Goal: Task Accomplishment & Management: Manage account settings

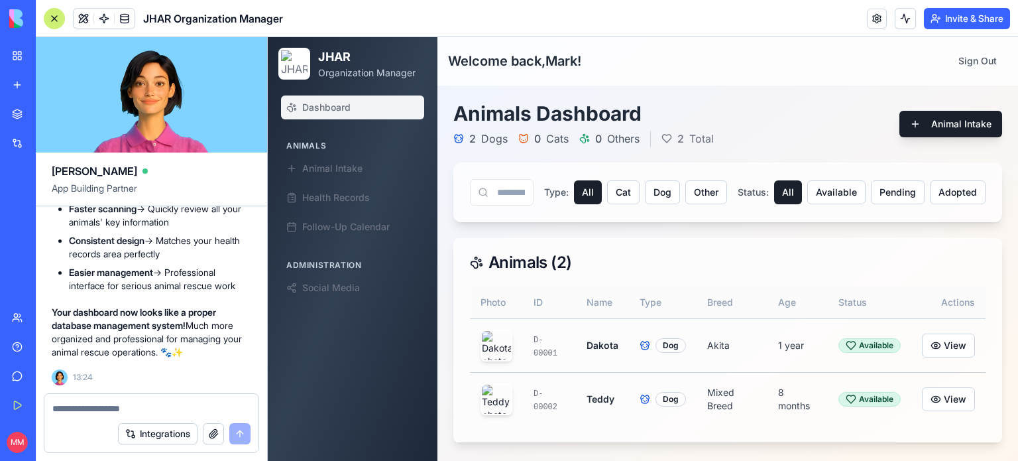
click at [174, 404] on textarea at bounding box center [151, 408] width 198 height 13
click at [54, 17] on div at bounding box center [54, 18] width 21 height 21
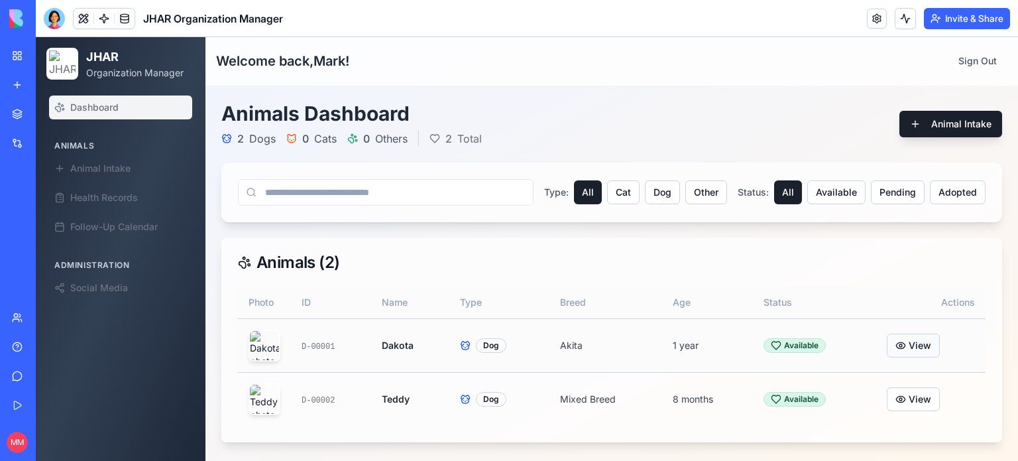
click at [916, 343] on button "View" at bounding box center [913, 345] width 53 height 24
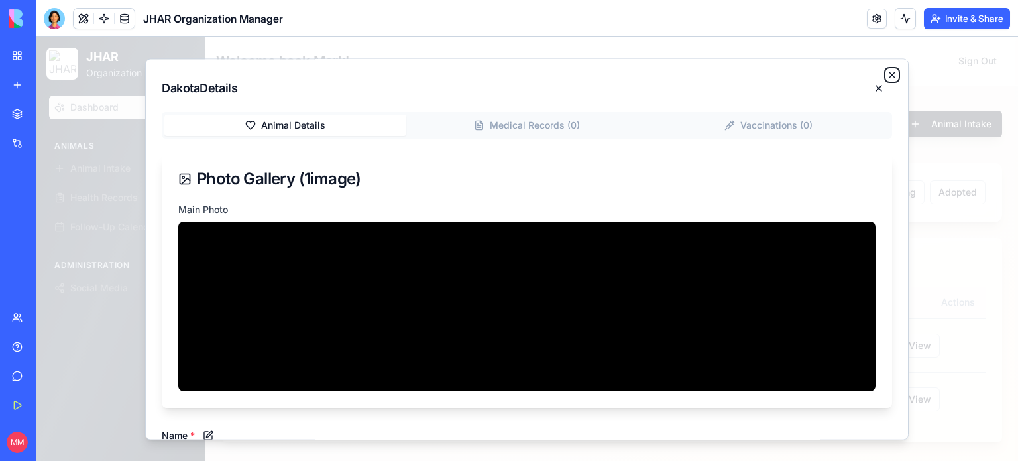
click at [887, 71] on icon "button" at bounding box center [892, 75] width 11 height 11
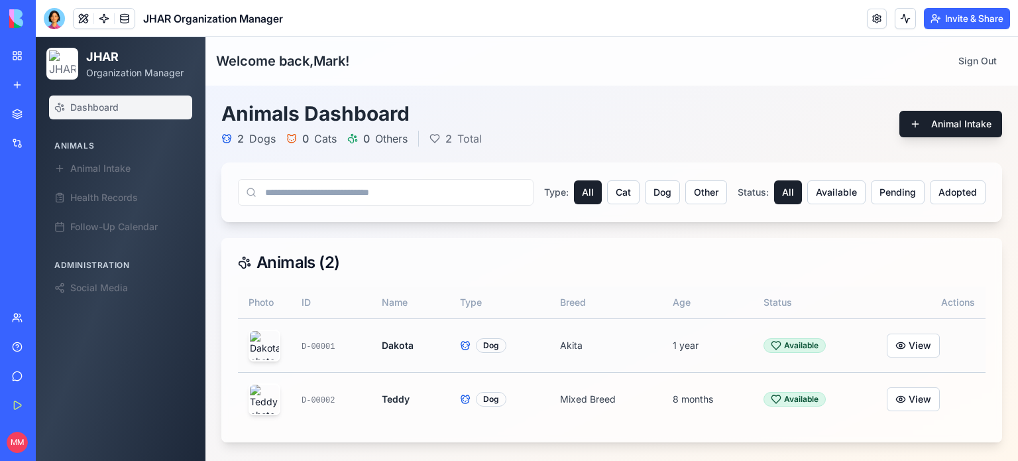
click at [269, 341] on img at bounding box center [264, 345] width 29 height 29
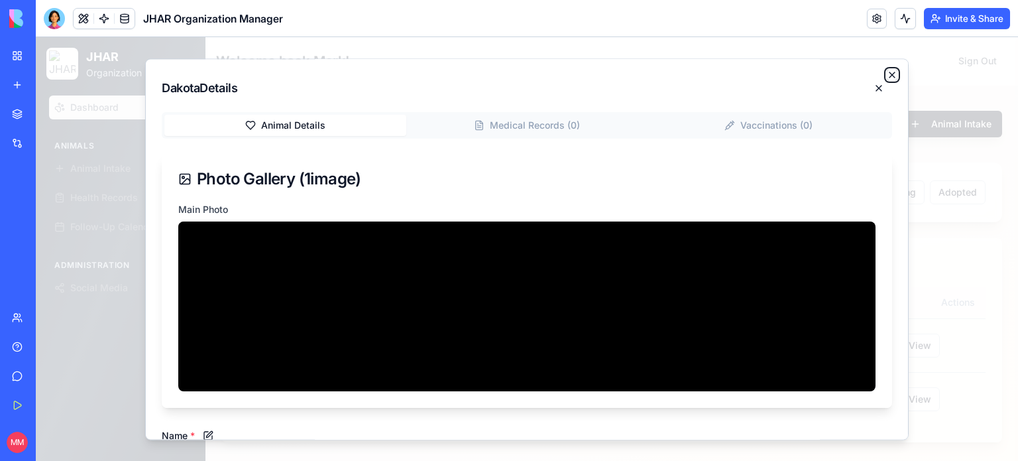
click at [887, 70] on icon "button" at bounding box center [892, 75] width 11 height 11
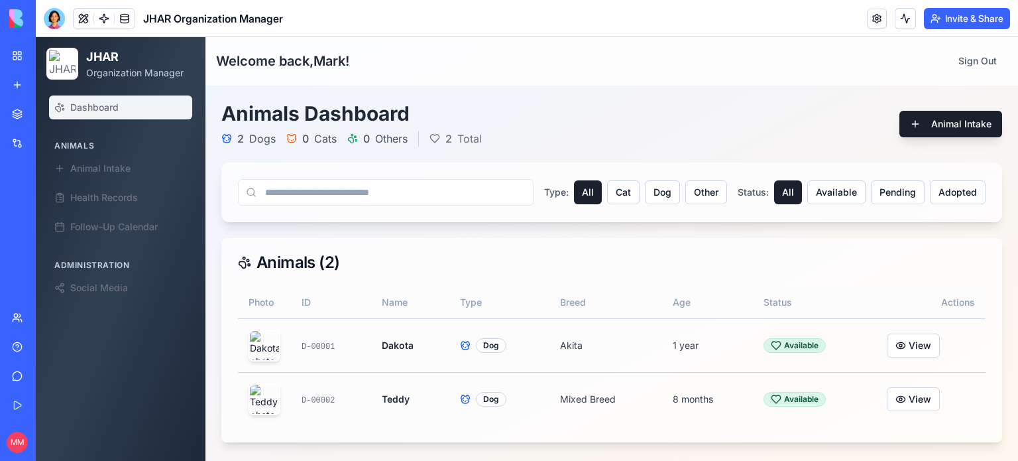
click at [50, 13] on div at bounding box center [54, 18] width 21 height 21
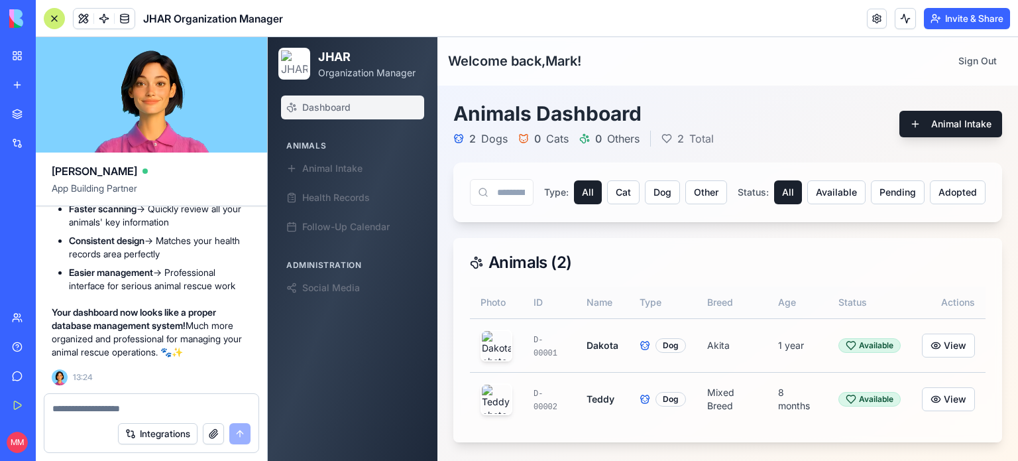
click at [164, 399] on div at bounding box center [151, 404] width 214 height 21
click at [151, 414] on textarea at bounding box center [151, 408] width 198 height 13
click at [663, 270] on div "Animals ( 2 )" at bounding box center [727, 263] width 547 height 48
click at [147, 412] on textarea at bounding box center [151, 408] width 198 height 13
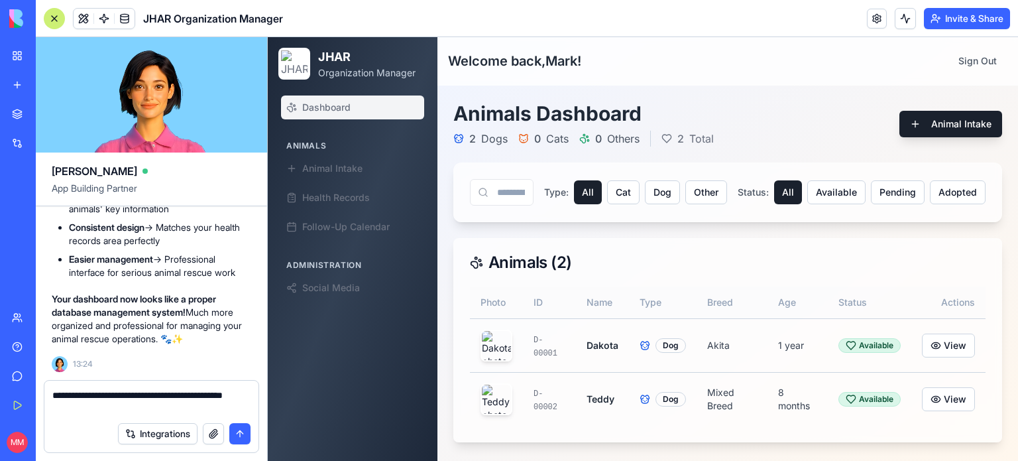
type textarea "**********"
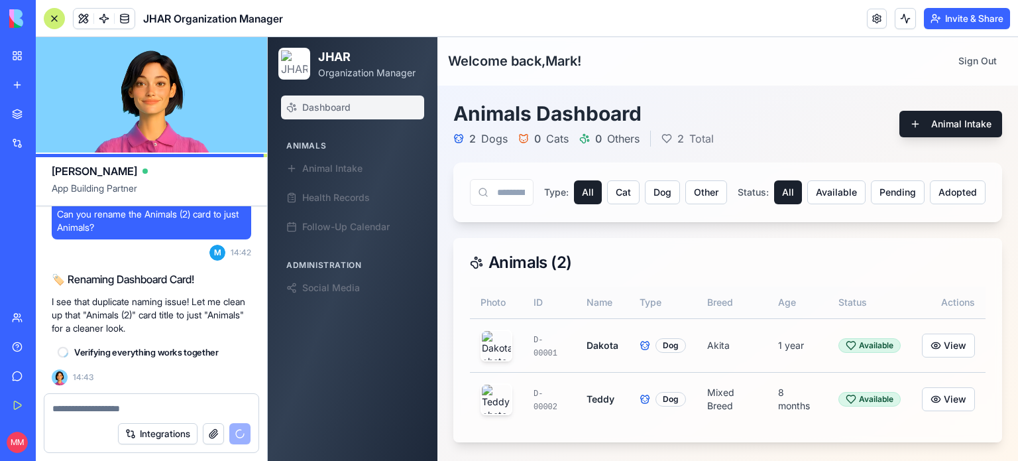
scroll to position [86252, 0]
click at [160, 409] on textarea at bounding box center [151, 408] width 199 height 13
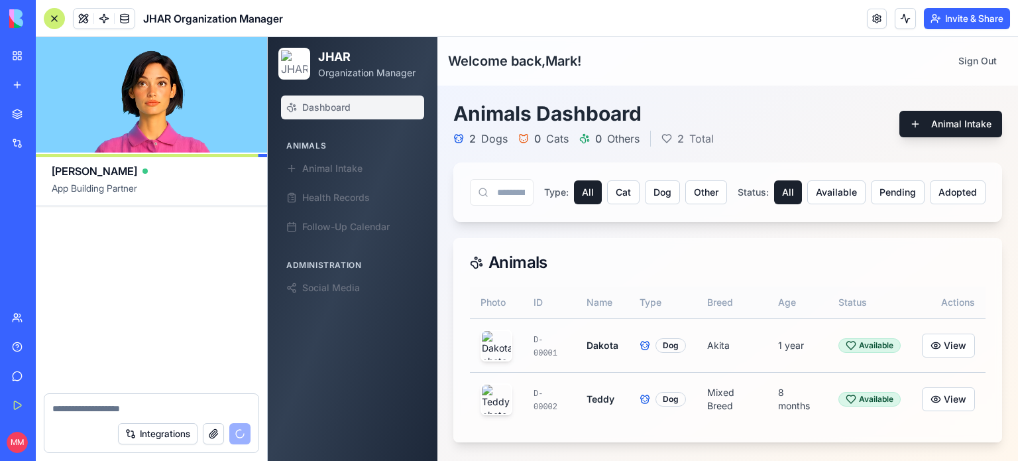
scroll to position [86498, 0]
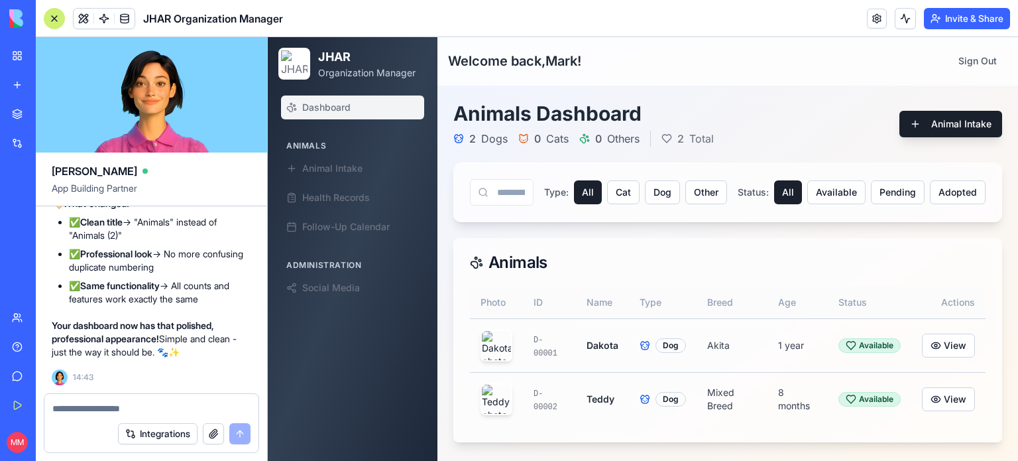
click at [124, 405] on textarea at bounding box center [151, 408] width 199 height 13
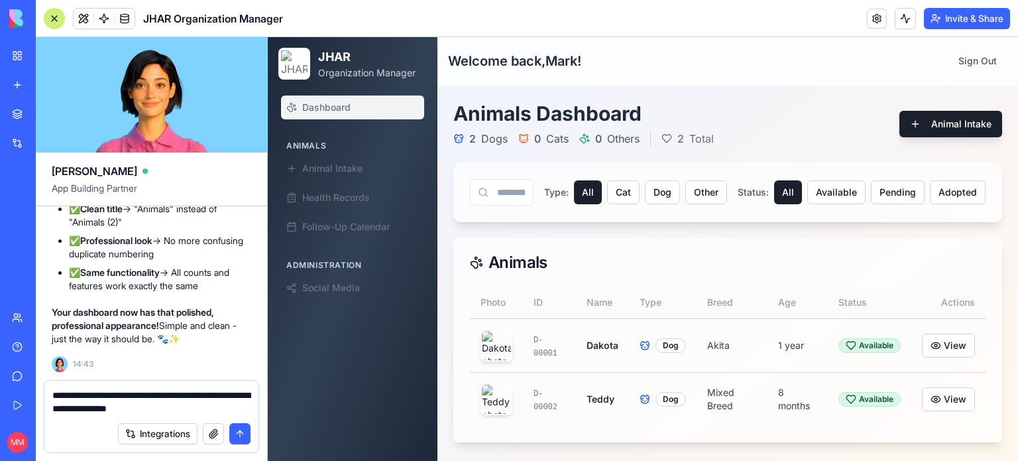
type textarea "**********"
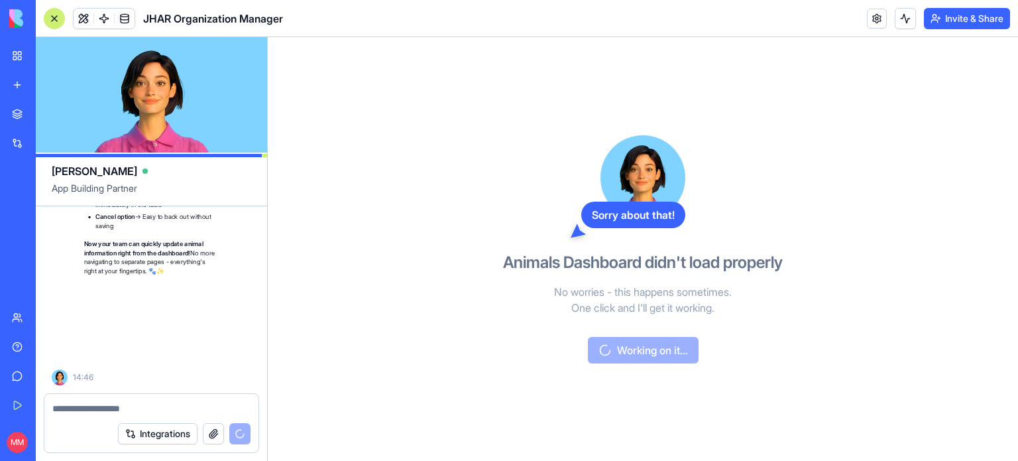
scroll to position [87278, 0]
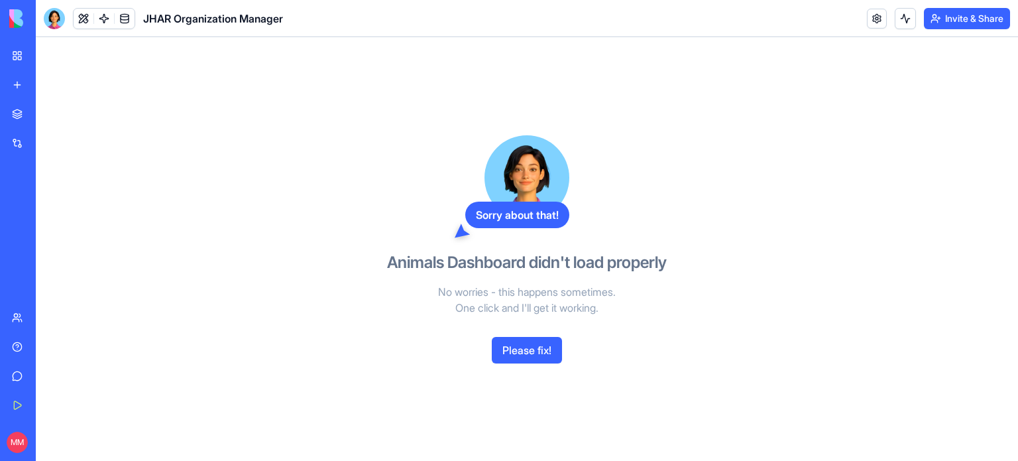
click at [56, 25] on div at bounding box center [54, 18] width 21 height 21
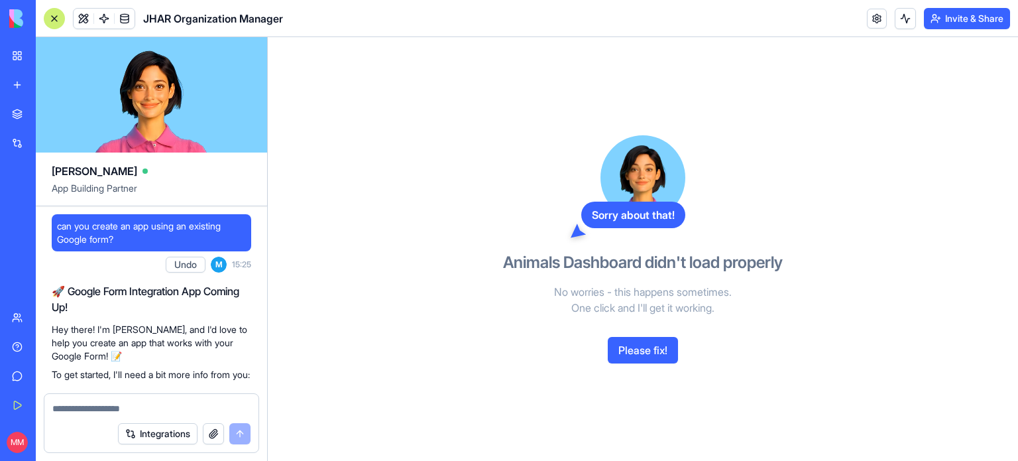
scroll to position [87278, 0]
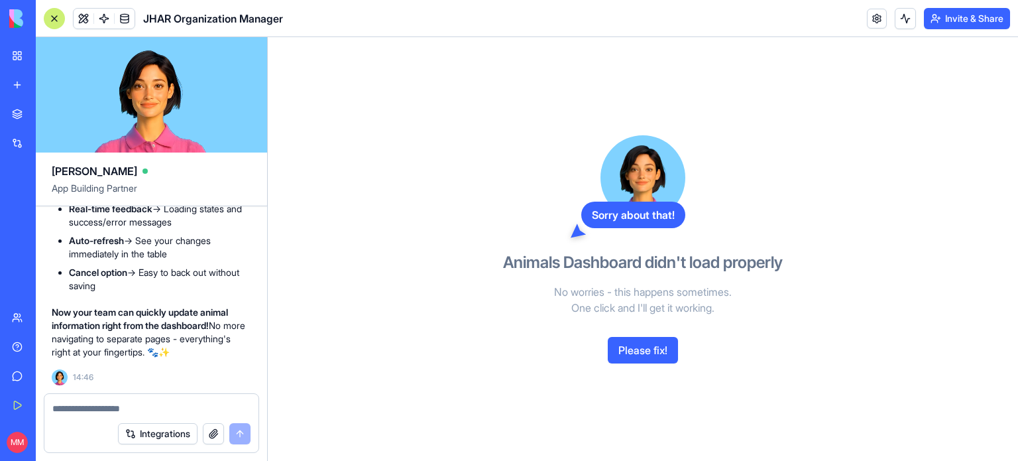
click at [95, 400] on div at bounding box center [151, 404] width 214 height 21
click at [100, 410] on textarea at bounding box center [151, 408] width 198 height 13
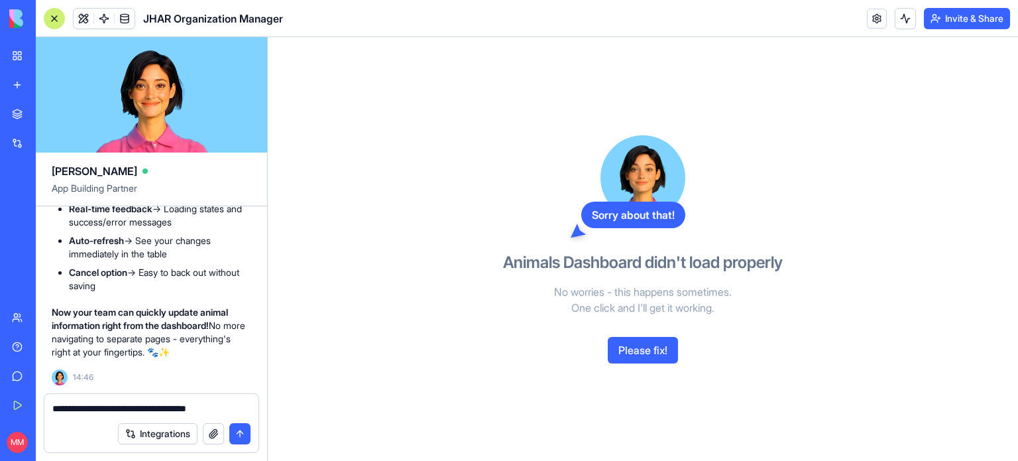
type textarea "**********"
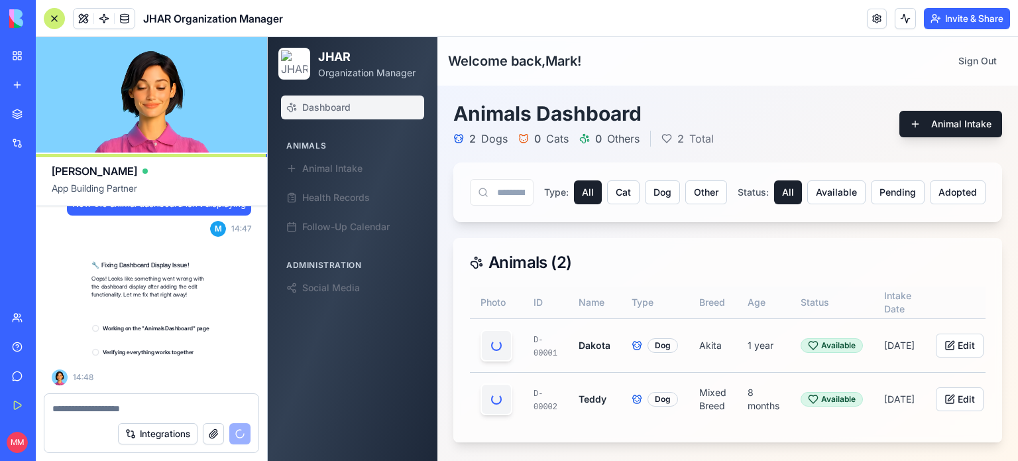
scroll to position [87490, 0]
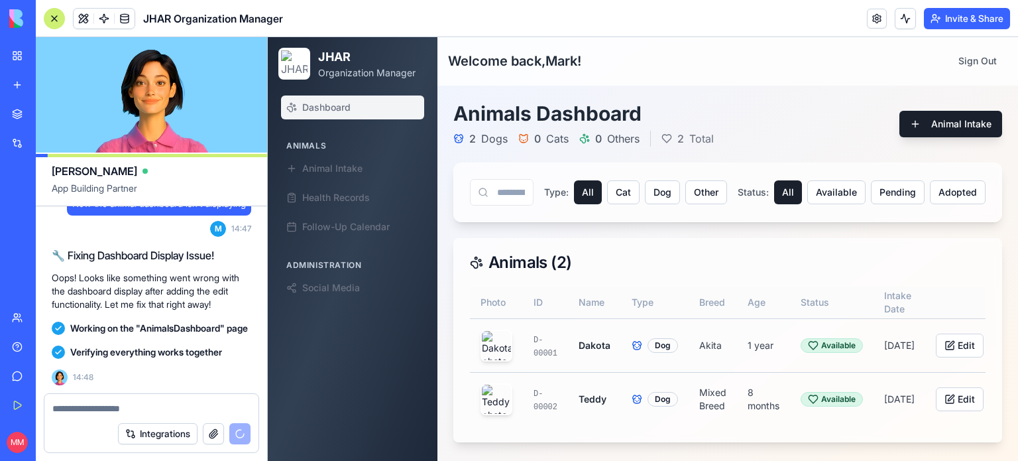
click at [33, 341] on div "Help" at bounding box center [40, 346] width 17 height 13
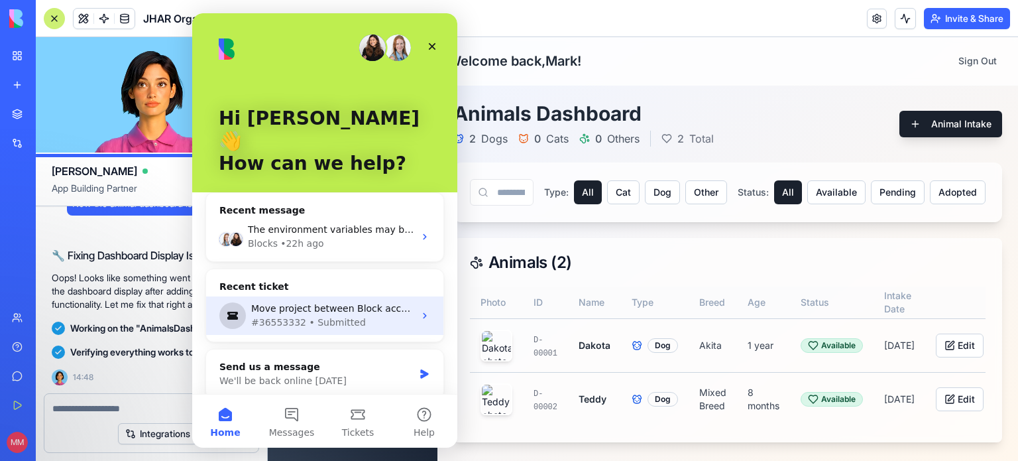
scroll to position [88017, 0]
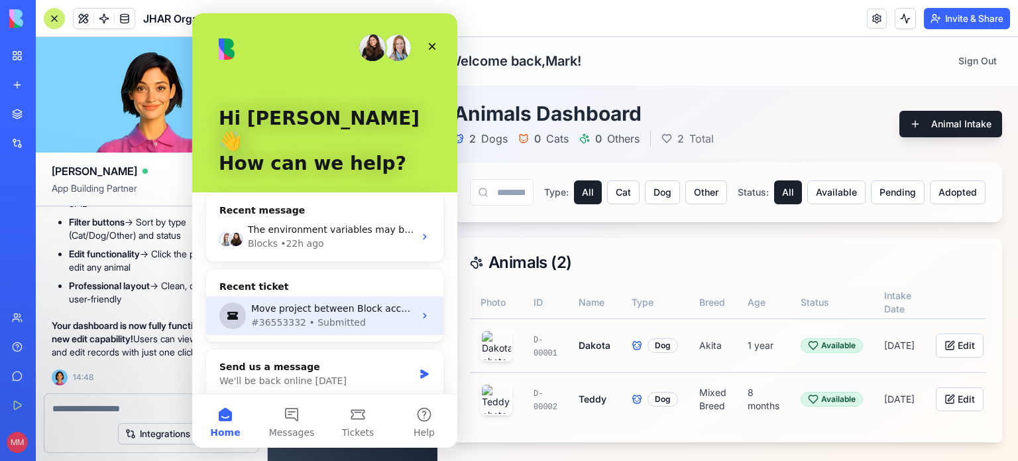
click at [315, 302] on div "Move project between Block accounts" at bounding box center [332, 309] width 163 height 14
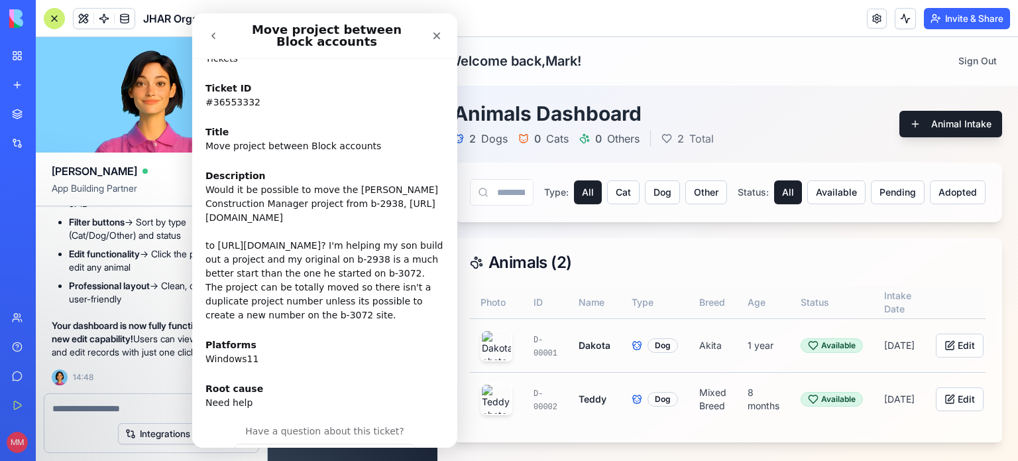
scroll to position [264, 0]
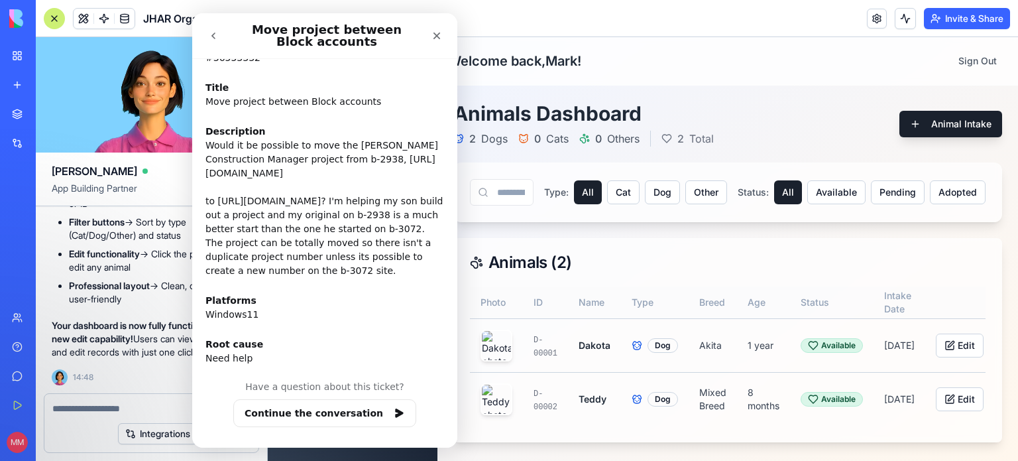
click at [333, 434] on div "Submitted • 3d ago Shelly will pick this up soon You will be notified here and …" at bounding box center [324, 253] width 265 height 388
drag, startPoint x: 339, startPoint y: 426, endPoint x: 344, endPoint y: 420, distance: 8.5
click at [344, 420] on button "Continue the conversation" at bounding box center [324, 413] width 183 height 28
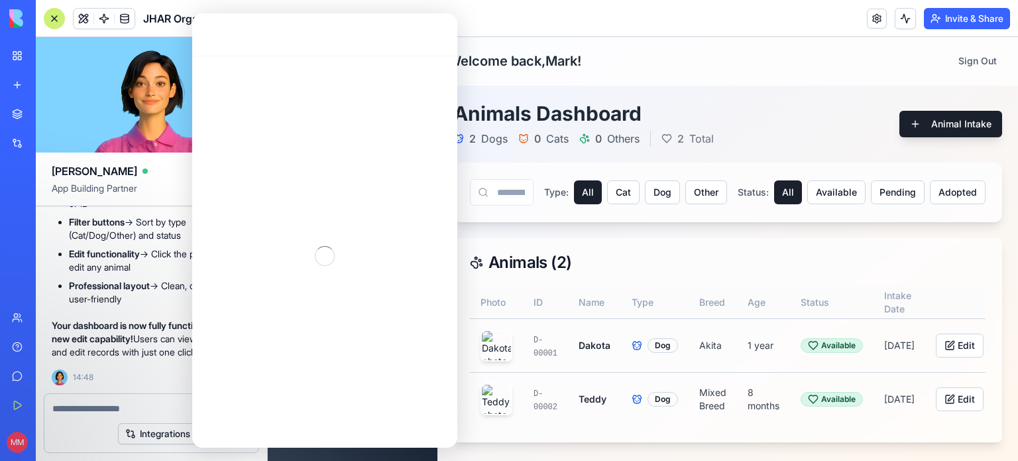
click at [344, 420] on div "Intercom messenger" at bounding box center [324, 256] width 265 height 400
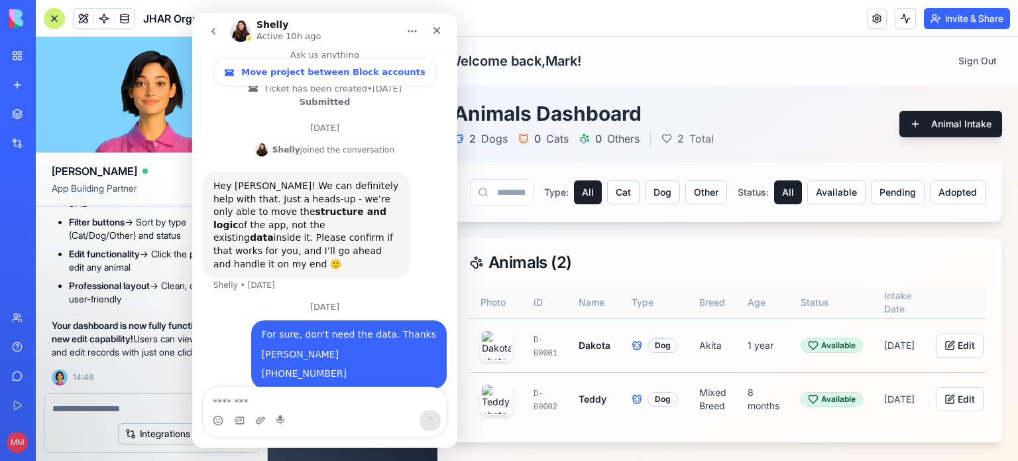
scroll to position [51, 0]
click at [321, 406] on textarea "Message…" at bounding box center [324, 398] width 243 height 23
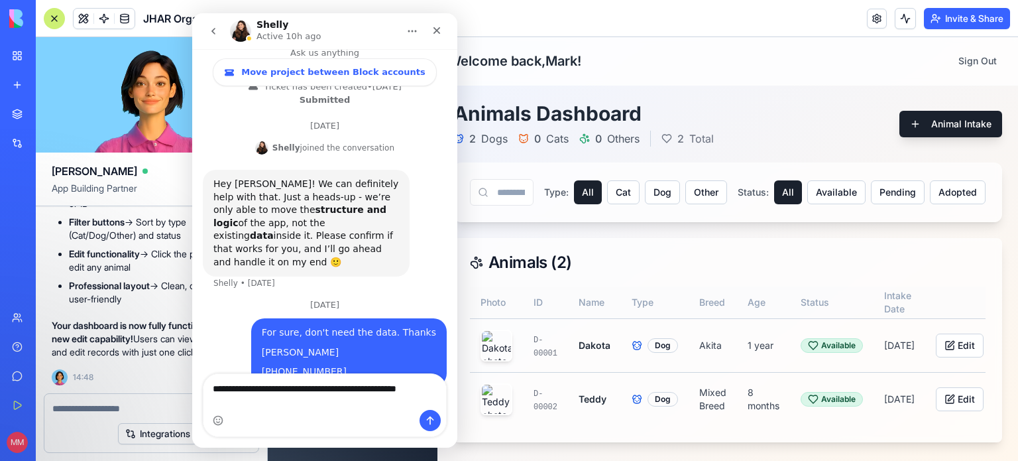
scroll to position [64, 0]
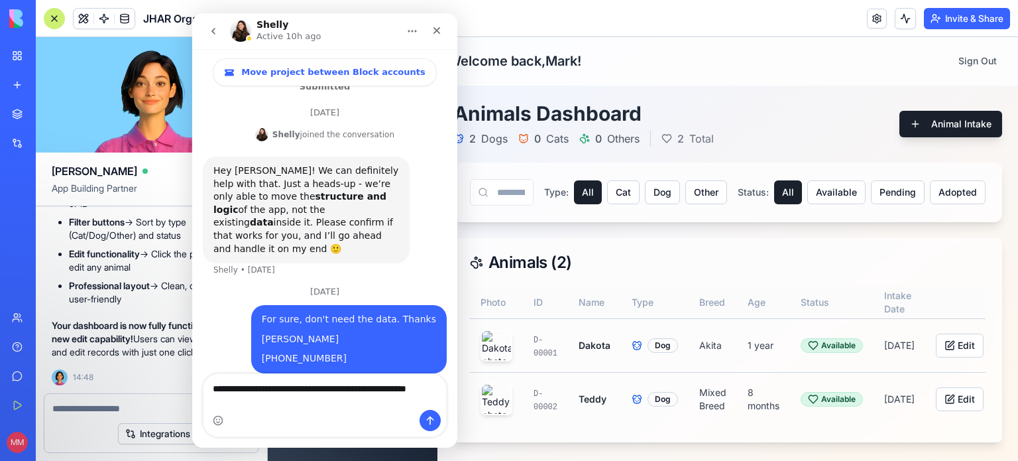
type textarea "**********"
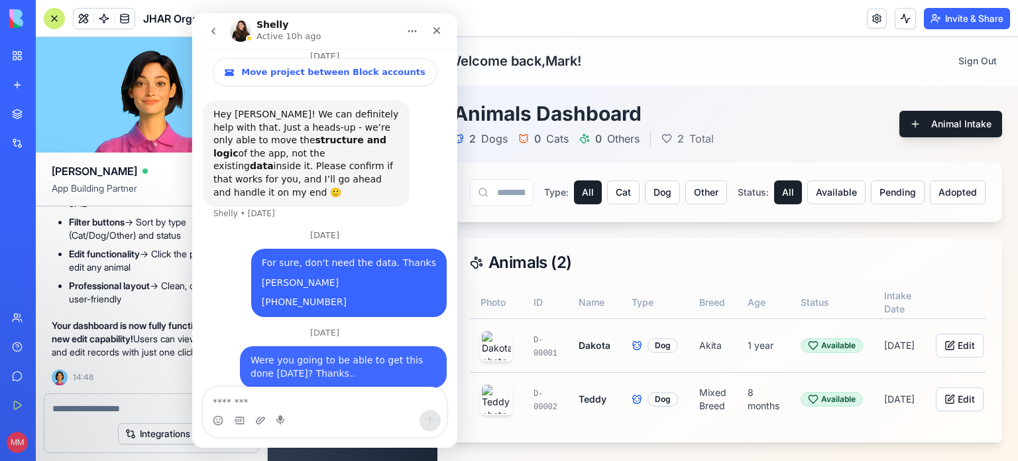
scroll to position [122, 0]
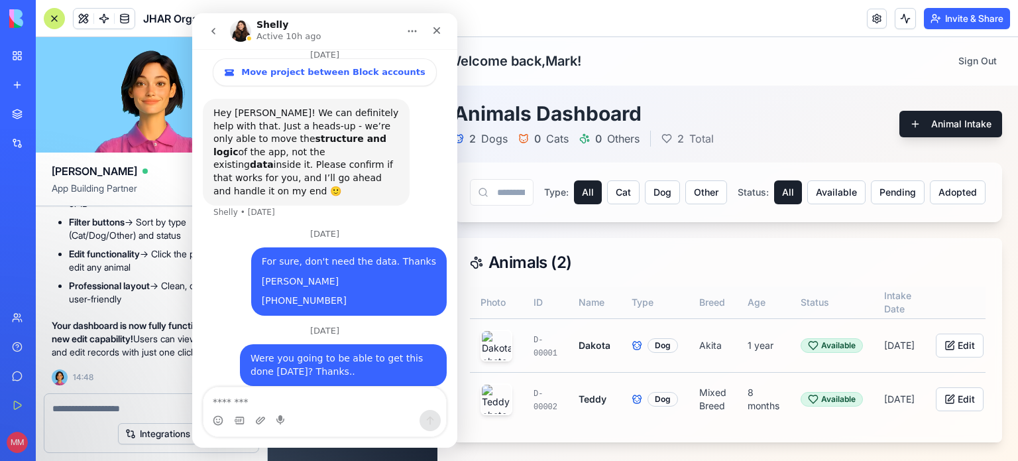
click at [113, 372] on div "✅ Dashboard Fixed and Working! Perfect! Your animals dashboard is back up and r…" at bounding box center [151, 117] width 199 height 535
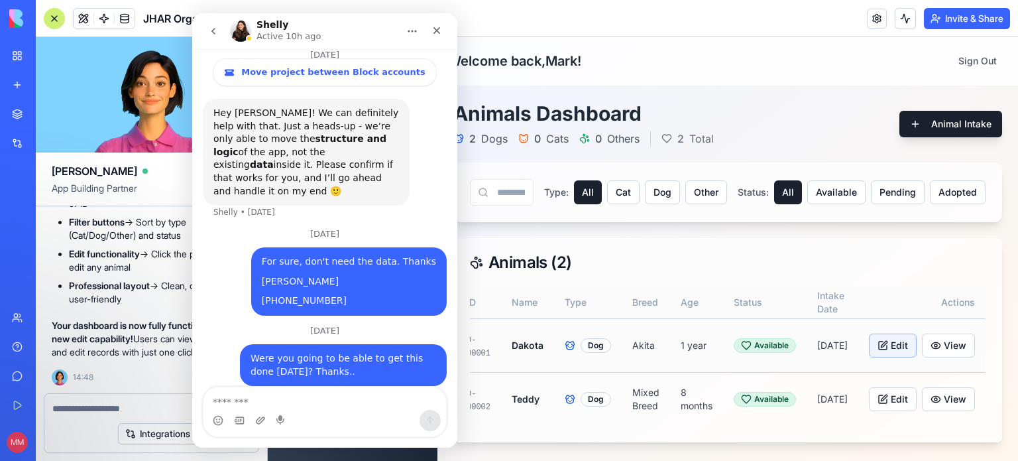
click at [896, 355] on button "Edit" at bounding box center [893, 345] width 48 height 24
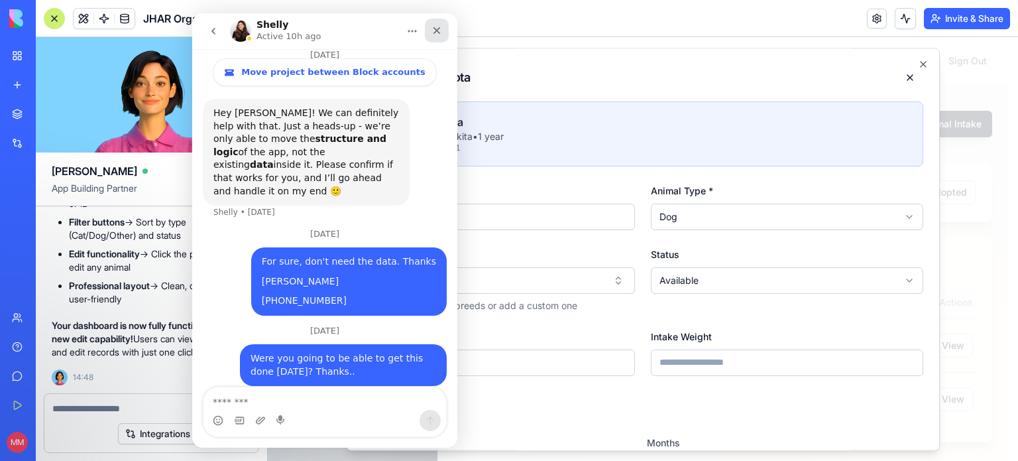
click at [433, 26] on icon "Close" at bounding box center [436, 30] width 11 height 11
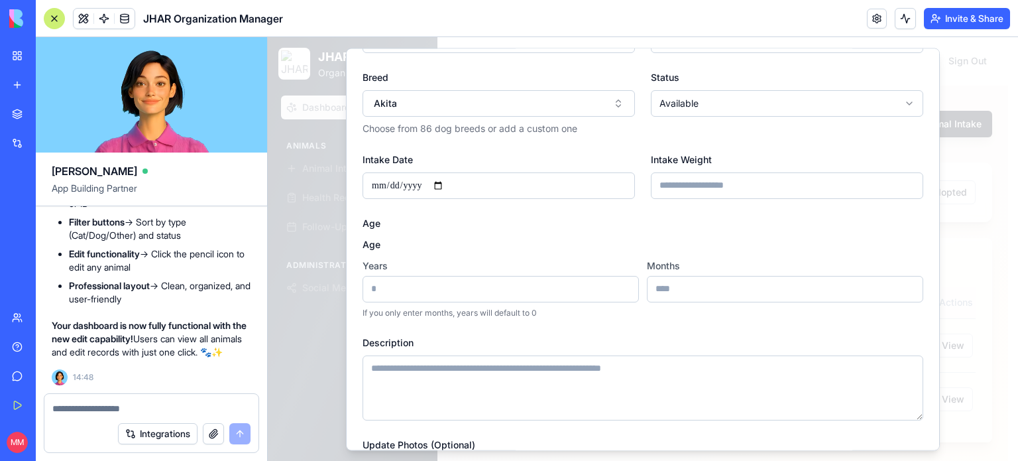
scroll to position [180, 0]
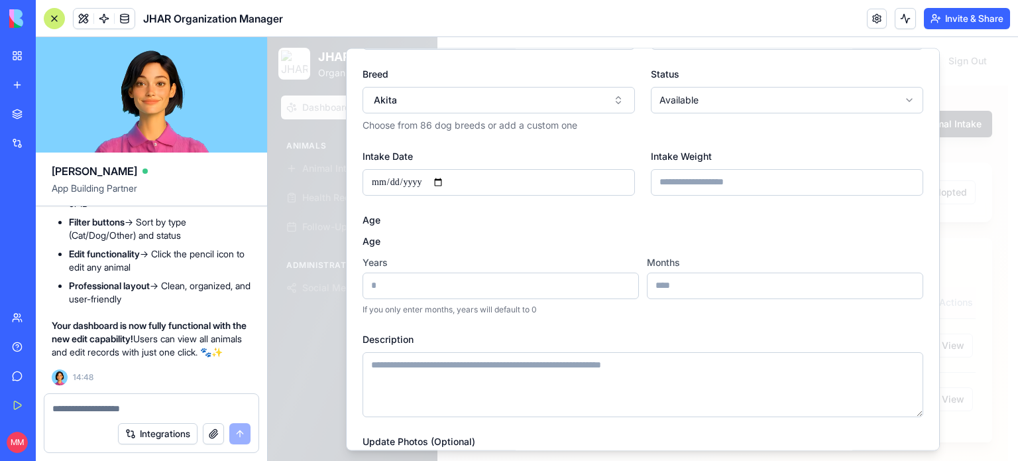
click at [663, 283] on input "*" at bounding box center [785, 285] width 276 height 27
click at [665, 288] on input "**" at bounding box center [785, 285] width 276 height 27
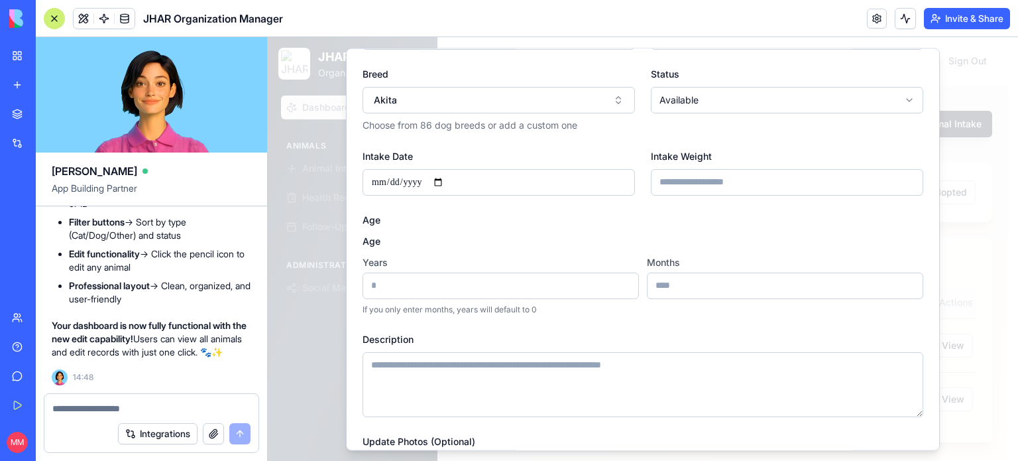
type input "*"
click at [660, 308] on p "If you only enter months, years will default to 0" at bounding box center [643, 309] width 561 height 11
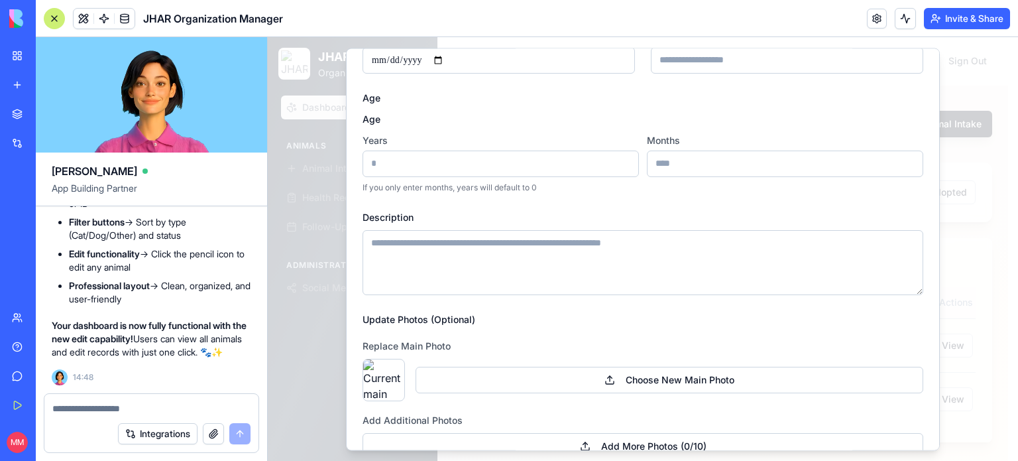
scroll to position [386, 0]
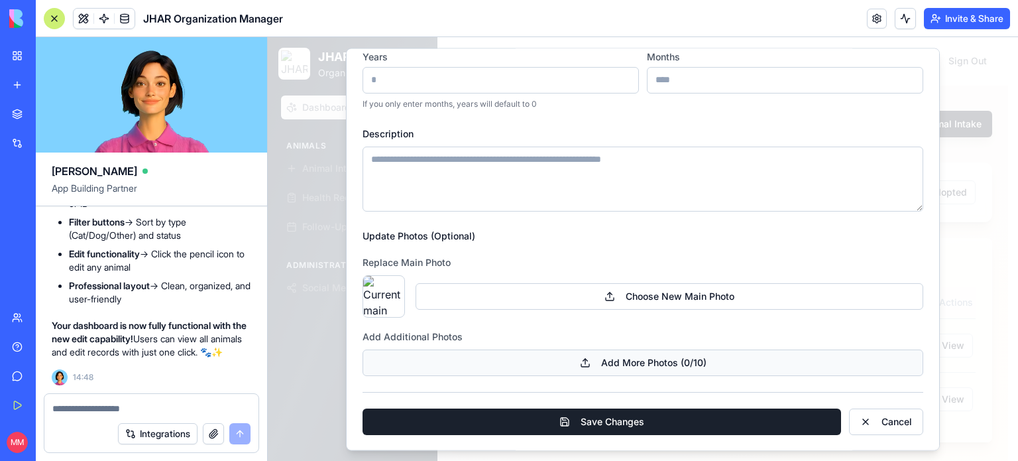
click at [634, 363] on button "Add More Photos ( 0 /10)" at bounding box center [643, 362] width 561 height 27
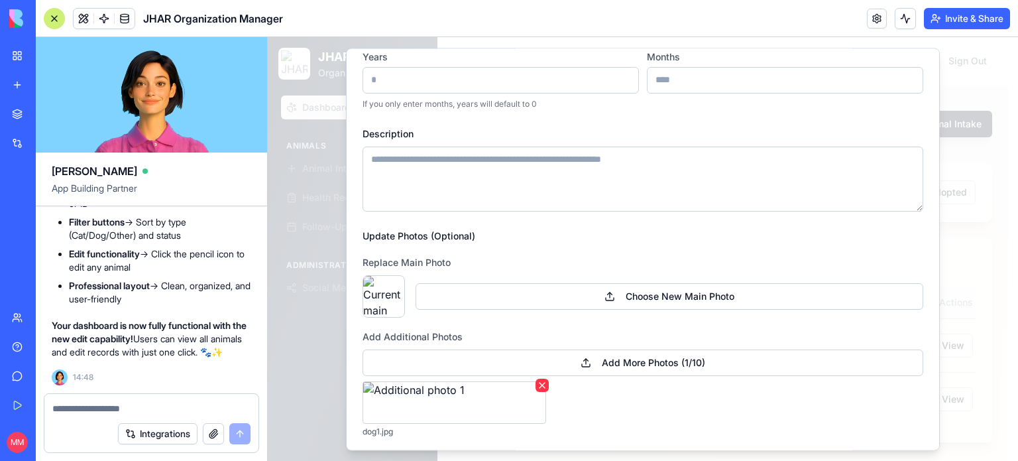
scroll to position [447, 0]
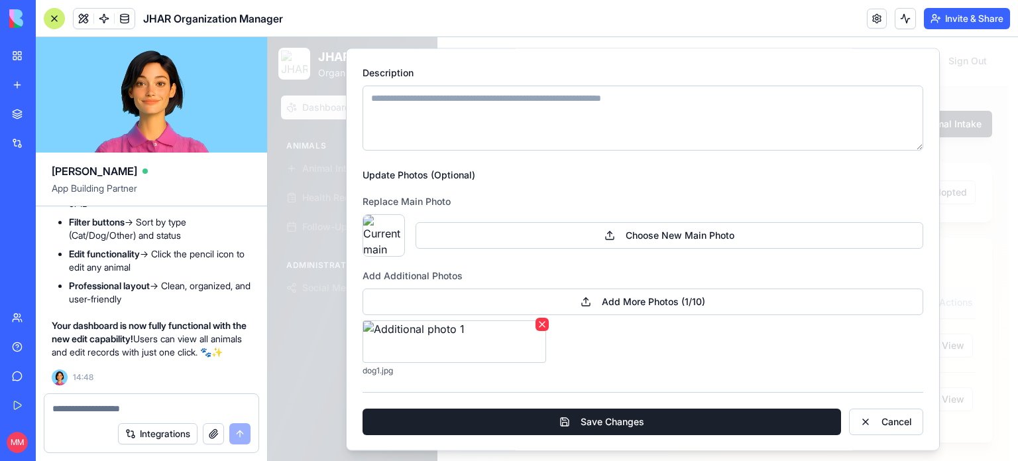
click at [580, 422] on button "Save Changes" at bounding box center [602, 421] width 478 height 27
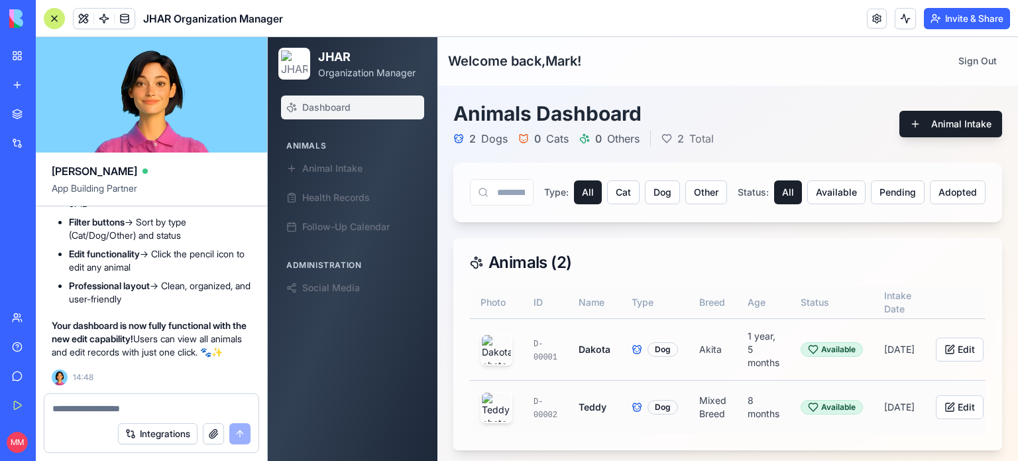
scroll to position [0, 69]
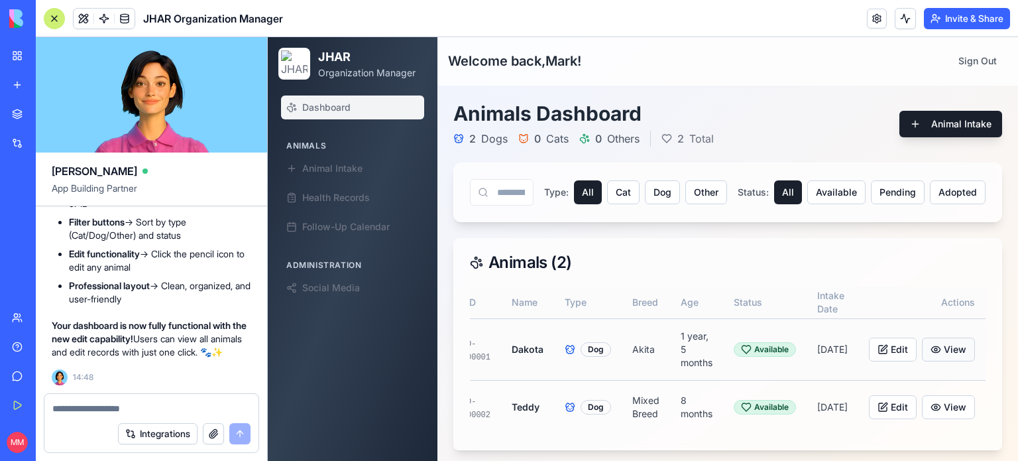
click at [930, 346] on button "View" at bounding box center [948, 349] width 53 height 24
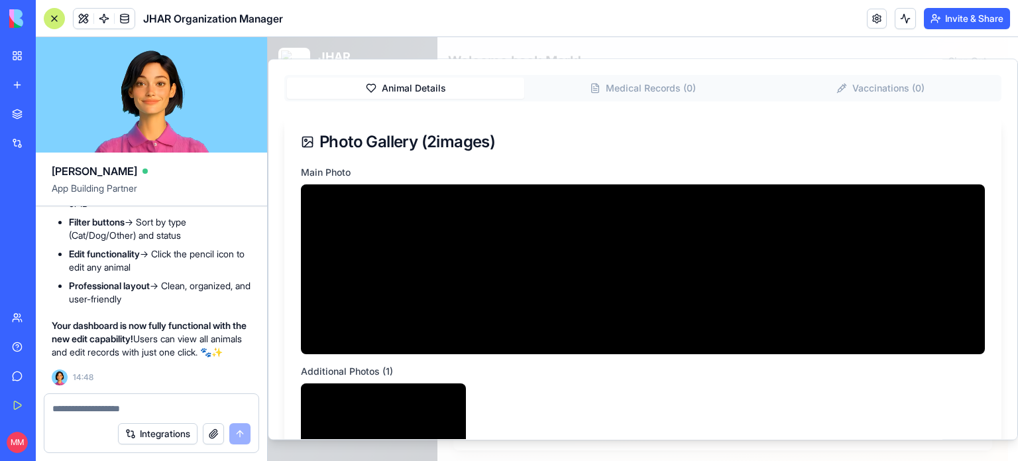
scroll to position [0, 0]
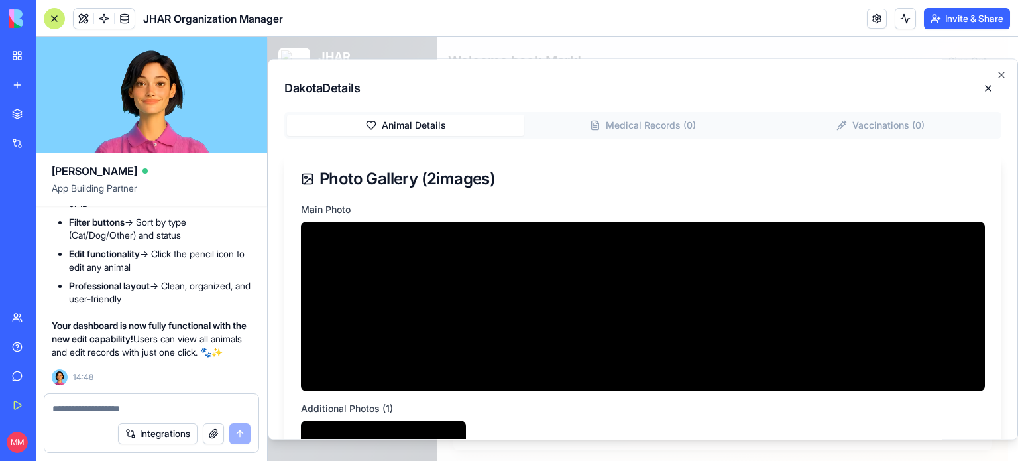
click at [154, 400] on div at bounding box center [151, 404] width 214 height 21
click at [158, 409] on textarea at bounding box center [151, 408] width 199 height 13
click at [996, 76] on icon "button" at bounding box center [1001, 75] width 11 height 11
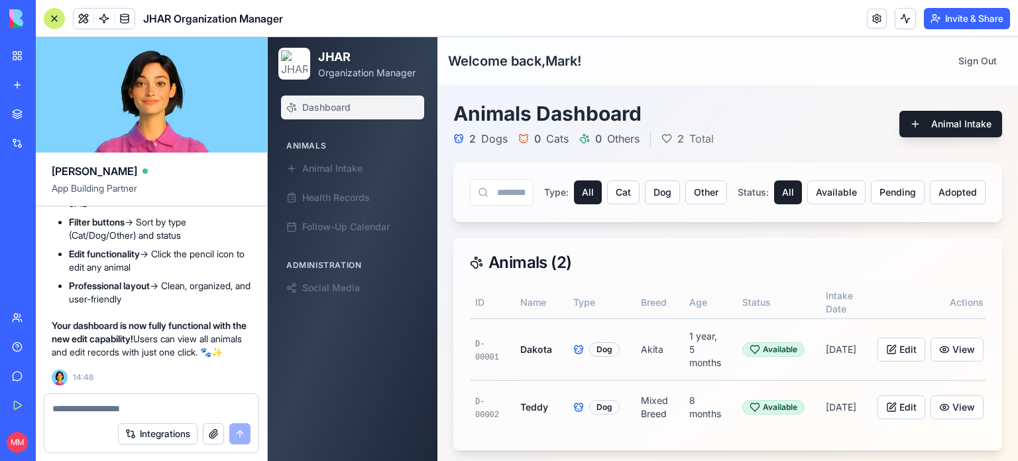
click at [136, 408] on textarea at bounding box center [151, 408] width 199 height 13
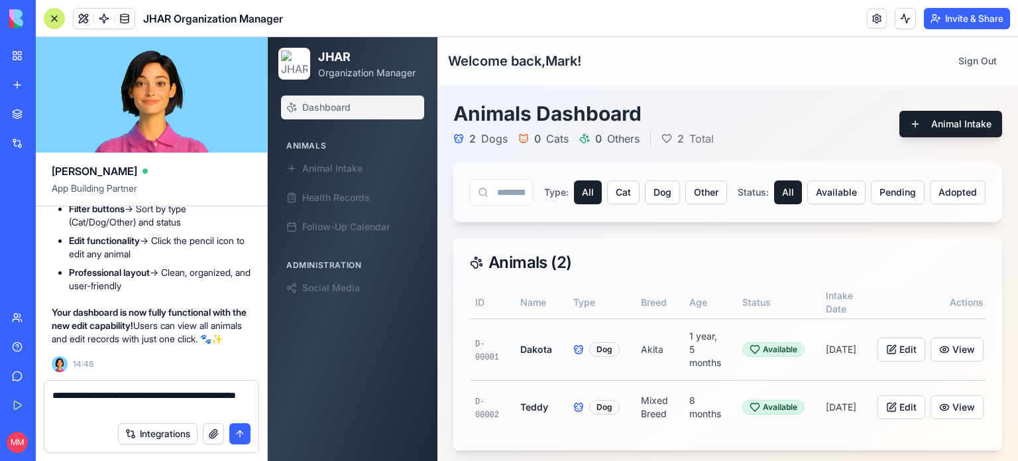
type textarea "**********"
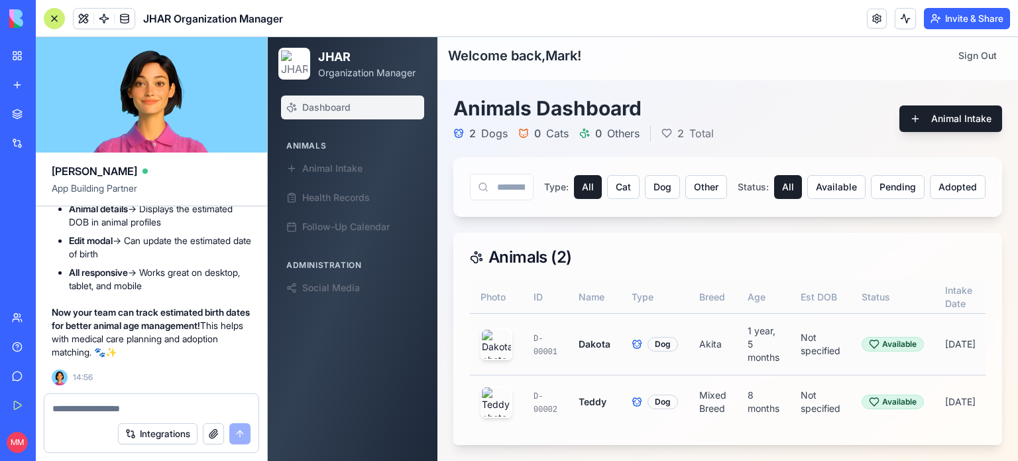
scroll to position [0, 130]
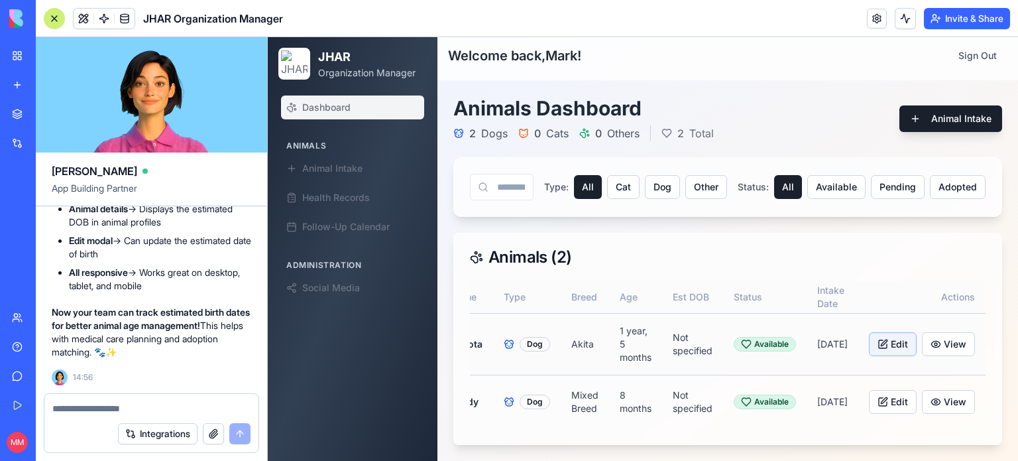
click at [877, 332] on button "Edit" at bounding box center [893, 344] width 48 height 24
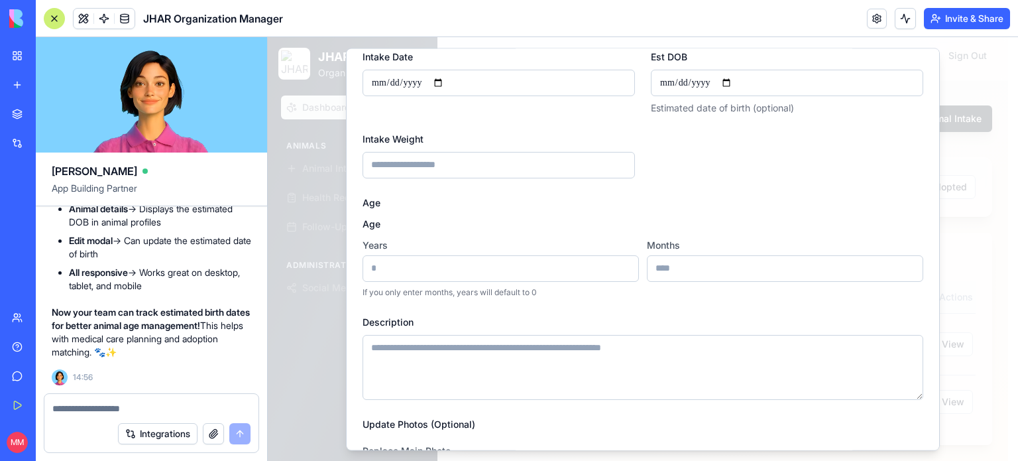
scroll to position [280, 0]
click at [166, 402] on textarea at bounding box center [151, 408] width 199 height 13
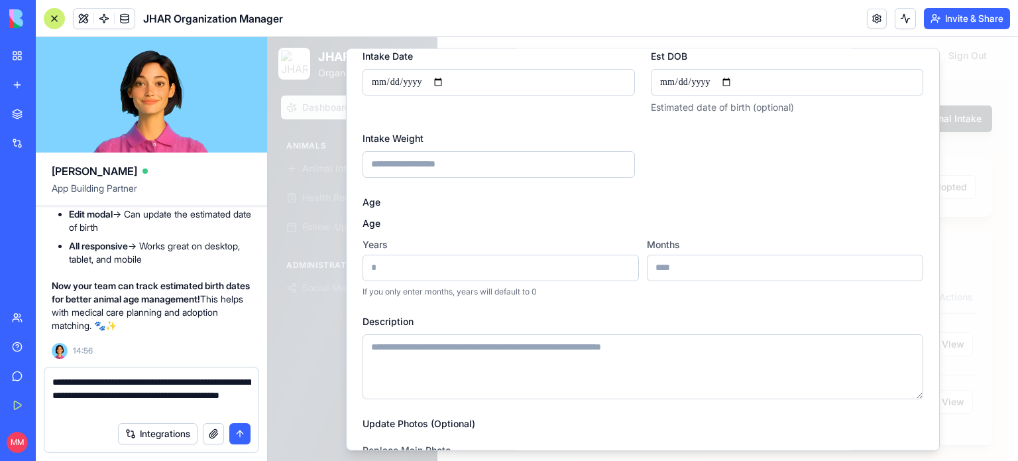
type textarea "**********"
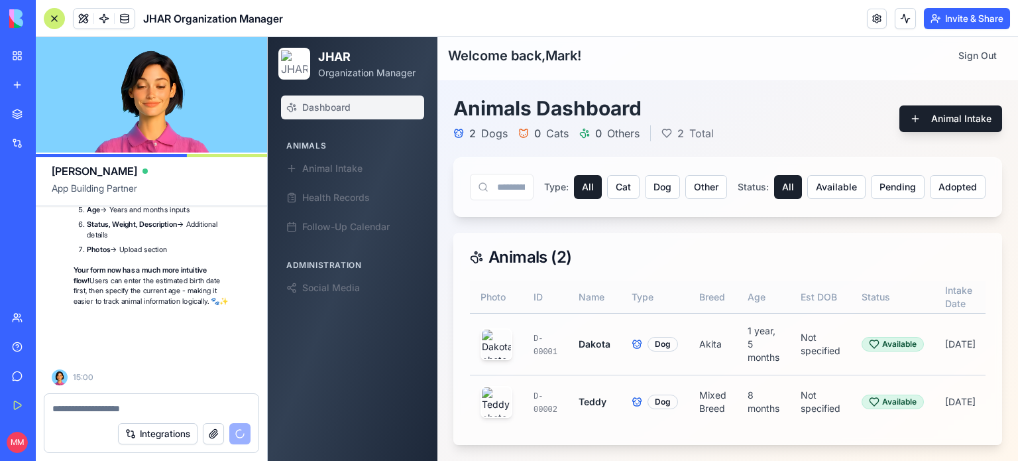
scroll to position [89563, 0]
